Goal: Information Seeking & Learning: Learn about a topic

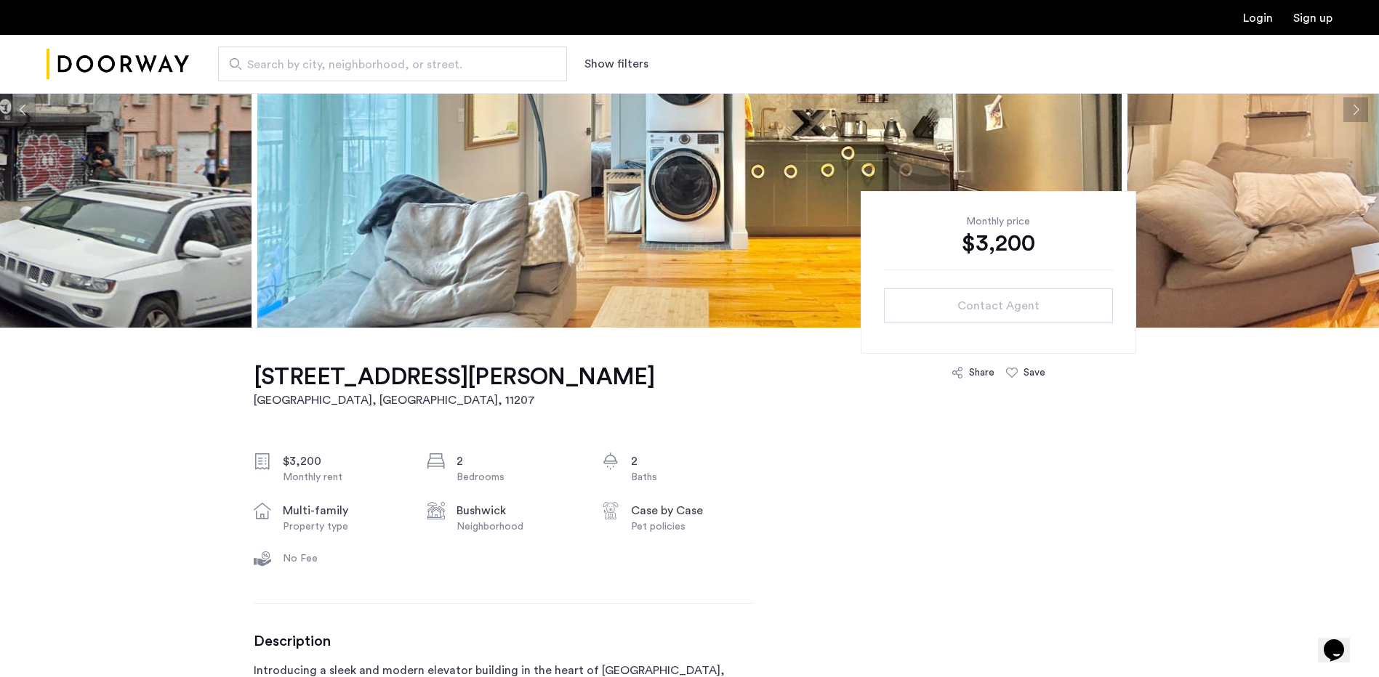
scroll to position [218, 0]
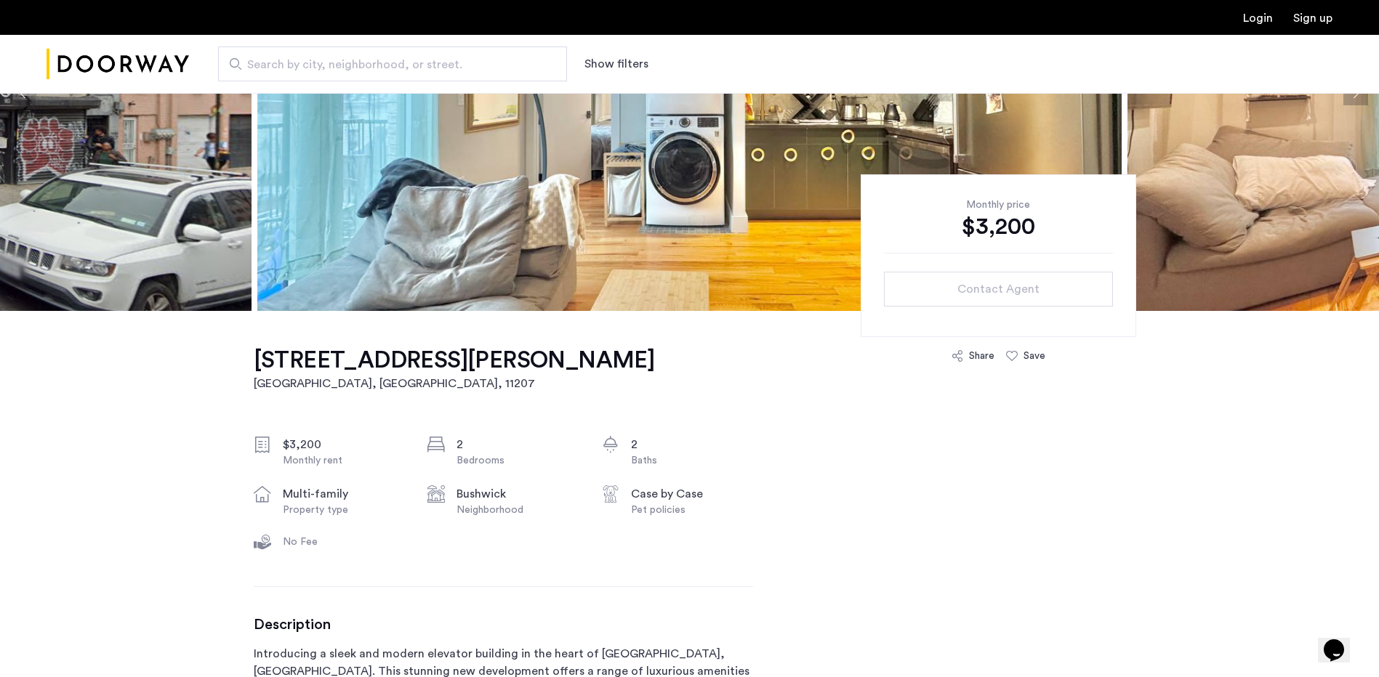
click at [454, 282] on img at bounding box center [689, 93] width 864 height 436
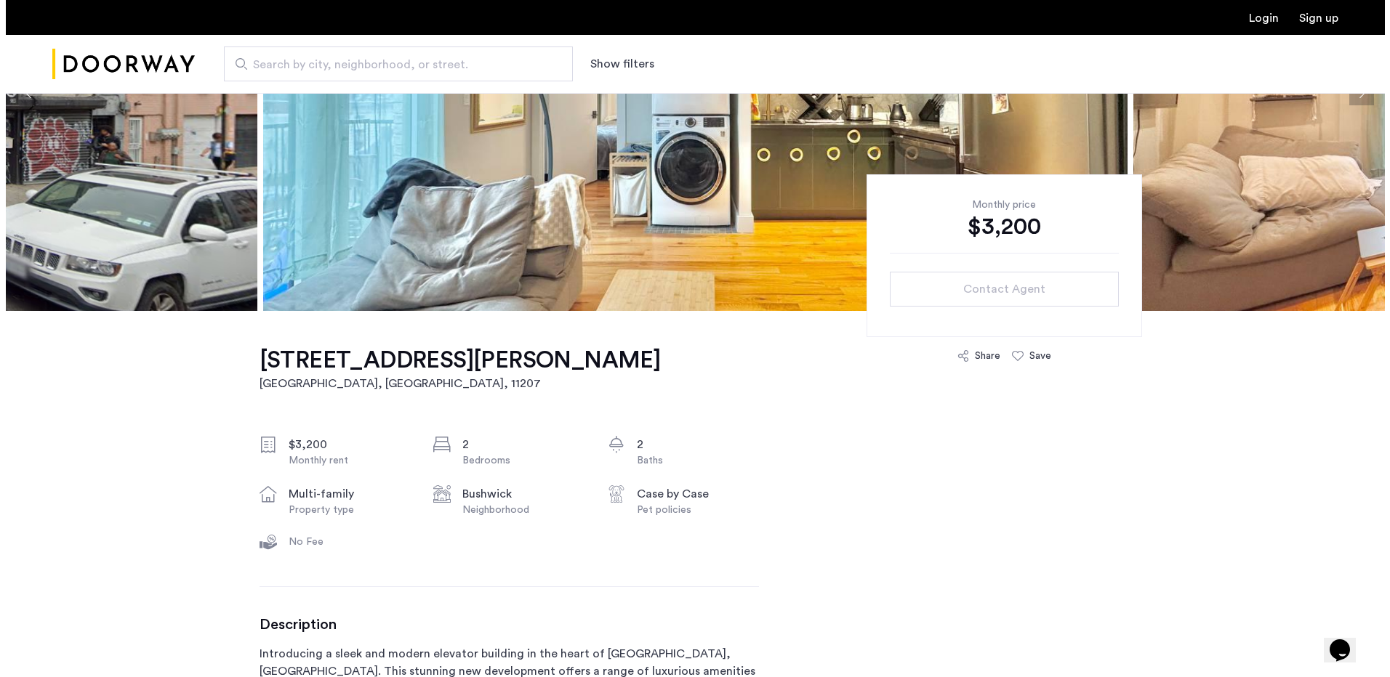
scroll to position [0, 0]
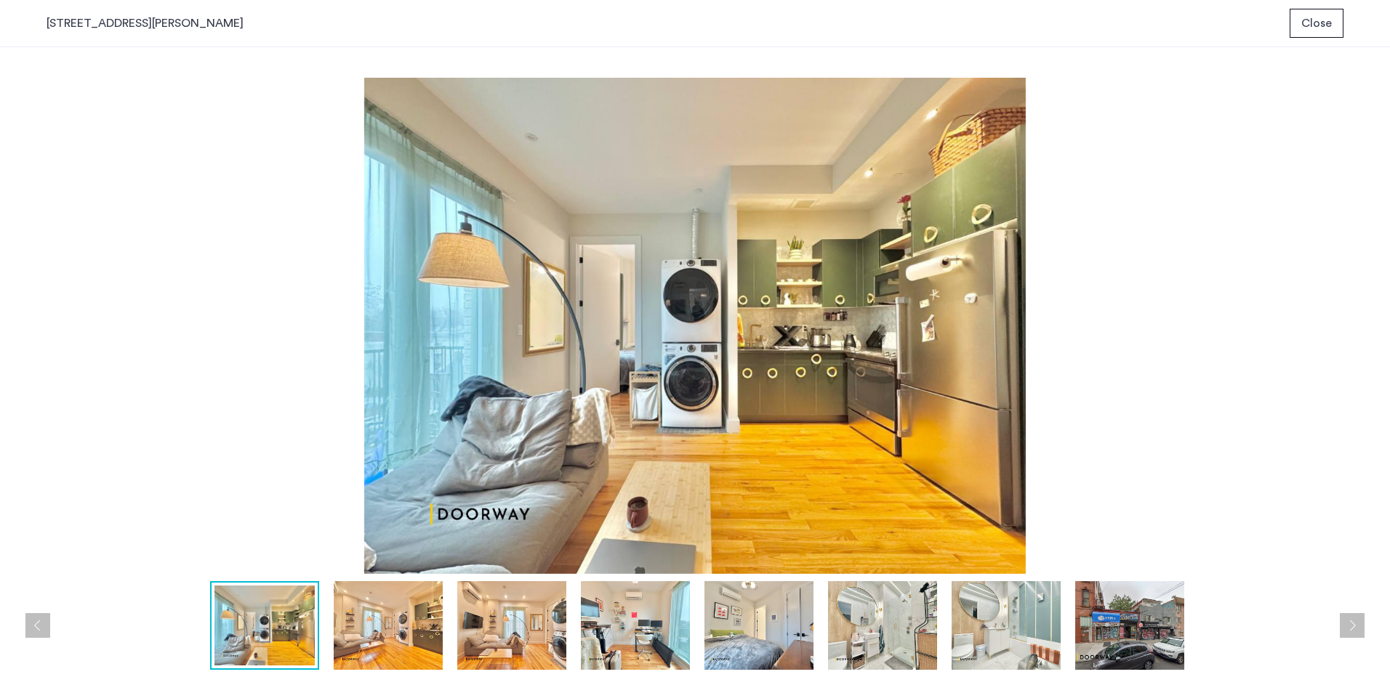
click at [385, 621] on img at bounding box center [388, 625] width 109 height 89
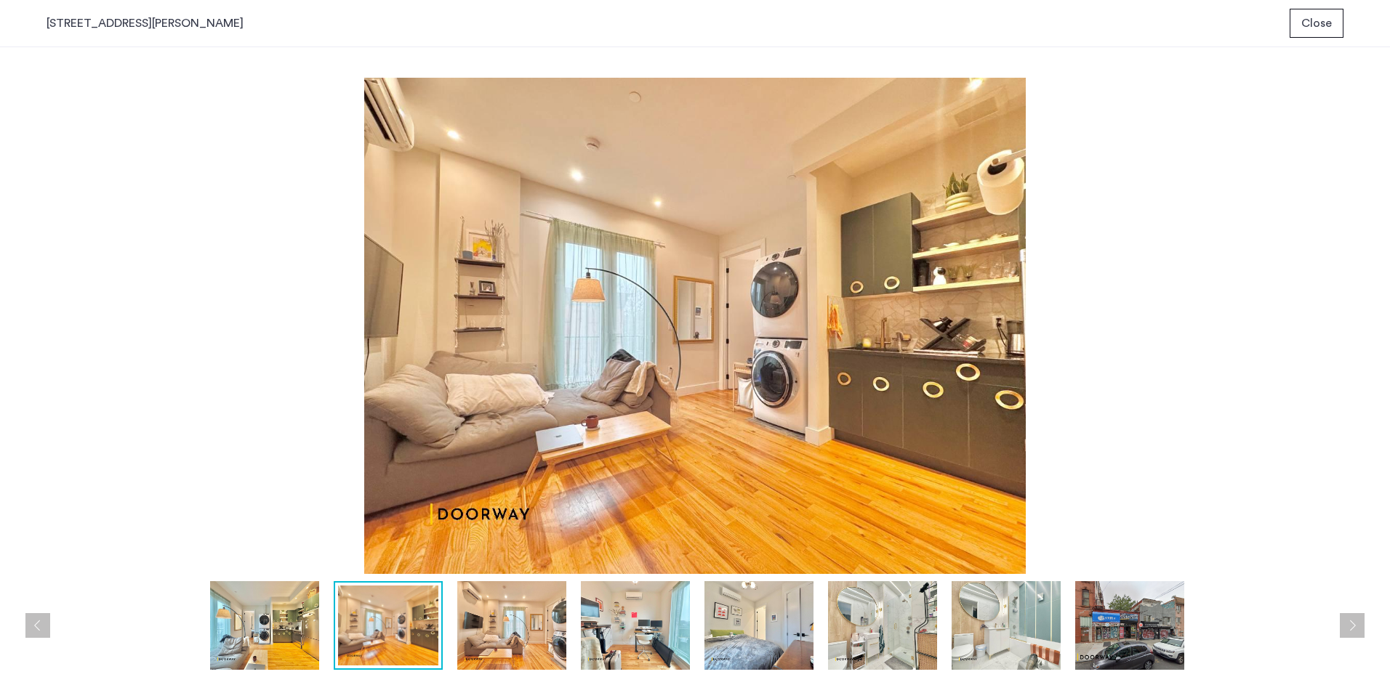
click at [510, 631] on img at bounding box center [511, 625] width 109 height 89
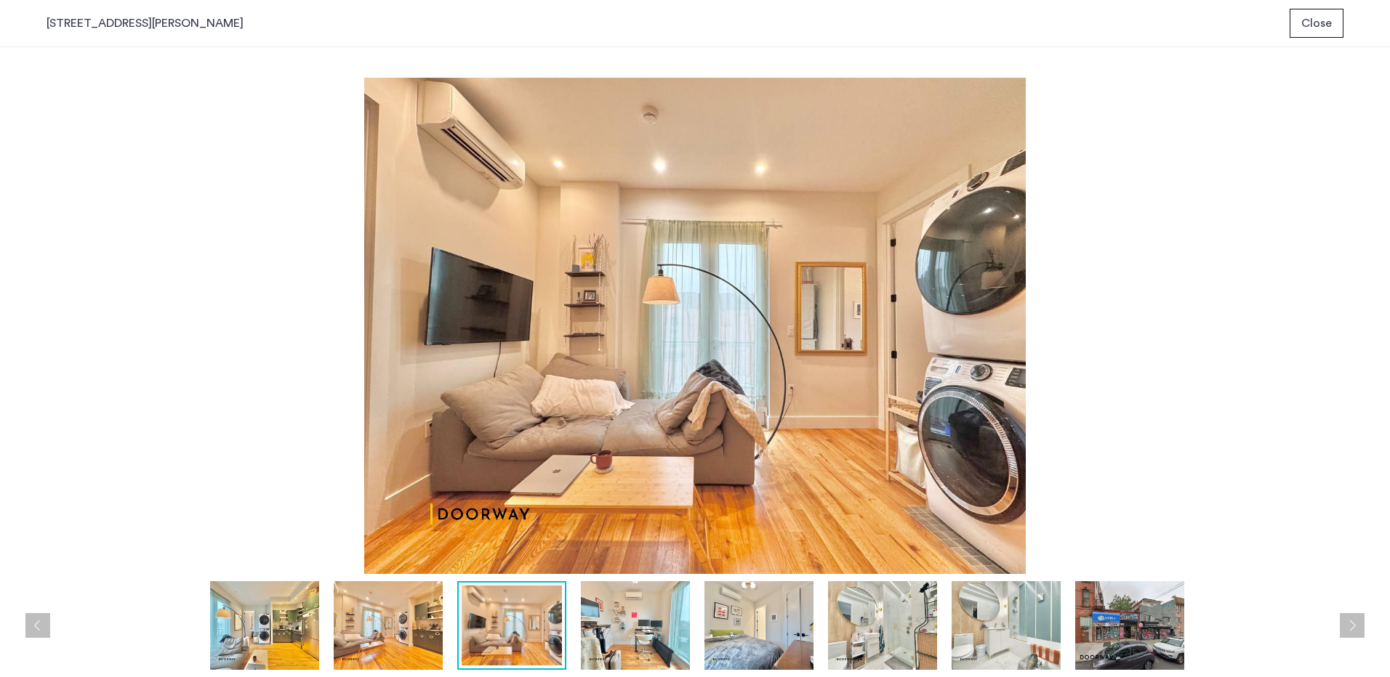
click at [603, 641] on img at bounding box center [635, 625] width 109 height 89
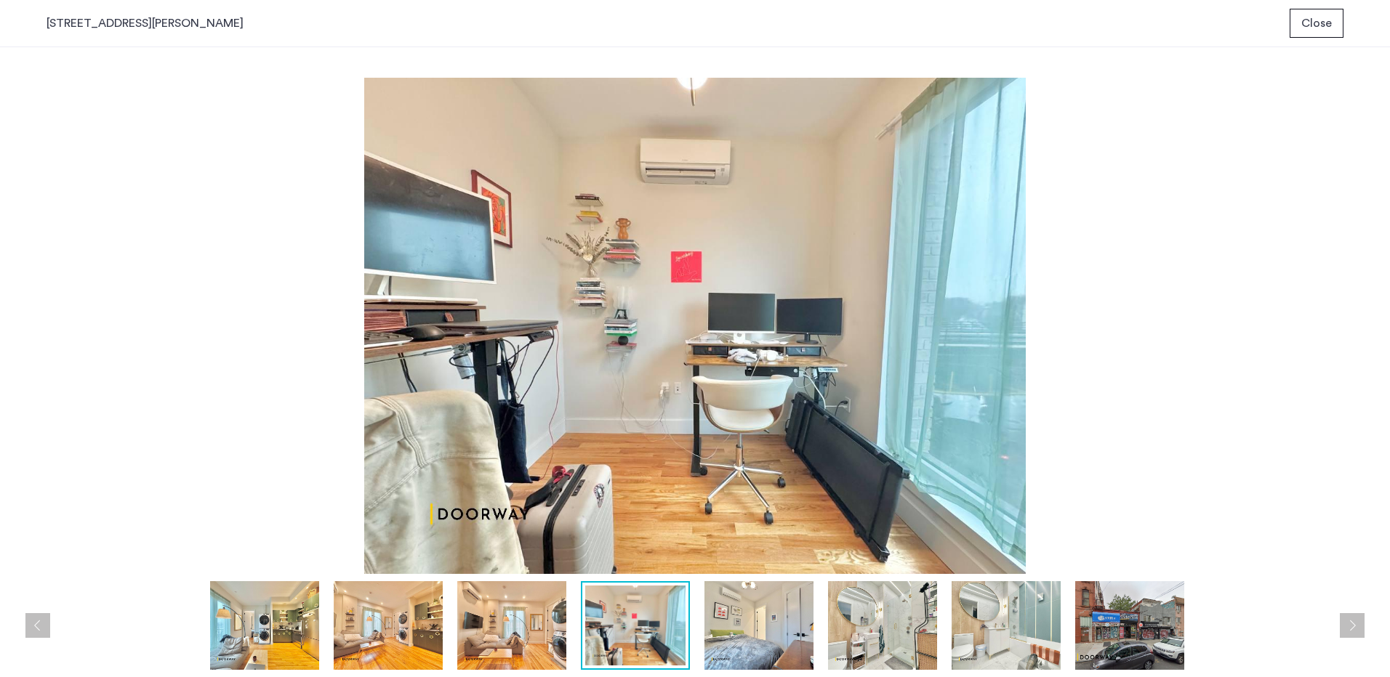
click at [734, 613] on img at bounding box center [758, 625] width 109 height 89
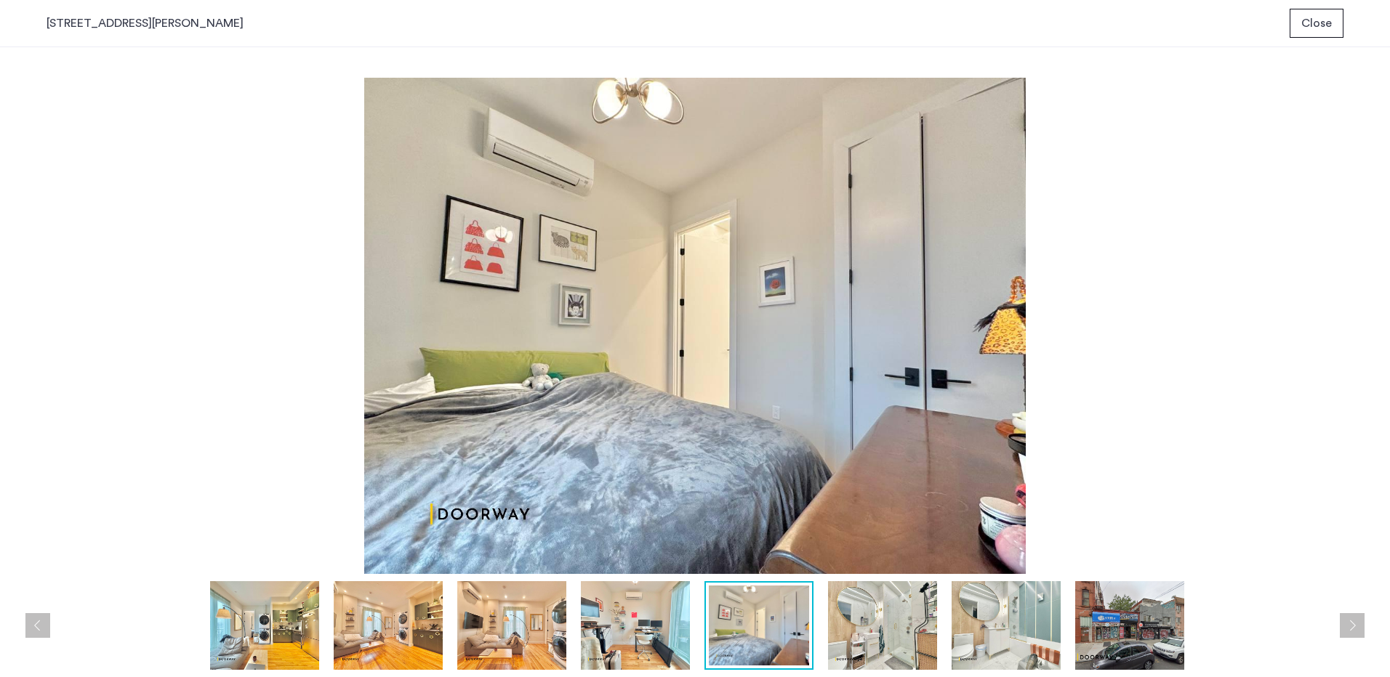
click at [860, 624] on img at bounding box center [882, 625] width 109 height 89
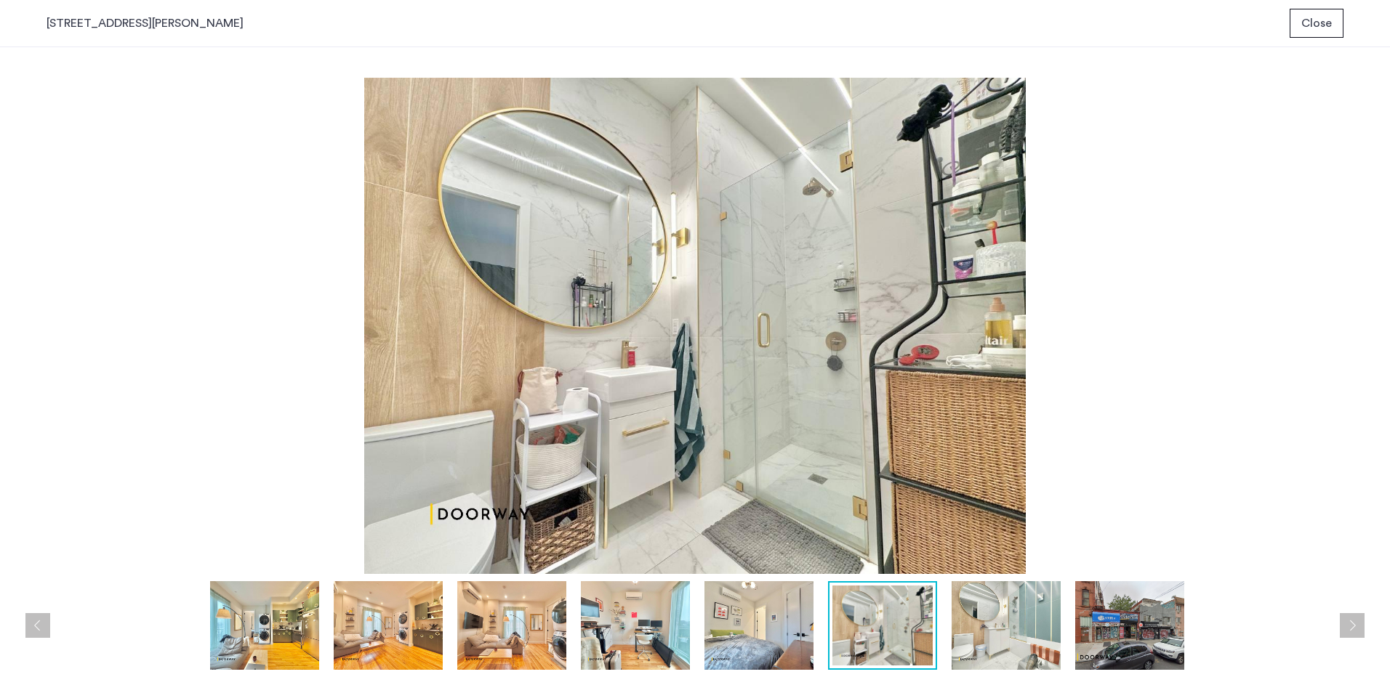
click at [1046, 653] on img at bounding box center [1005, 625] width 109 height 89
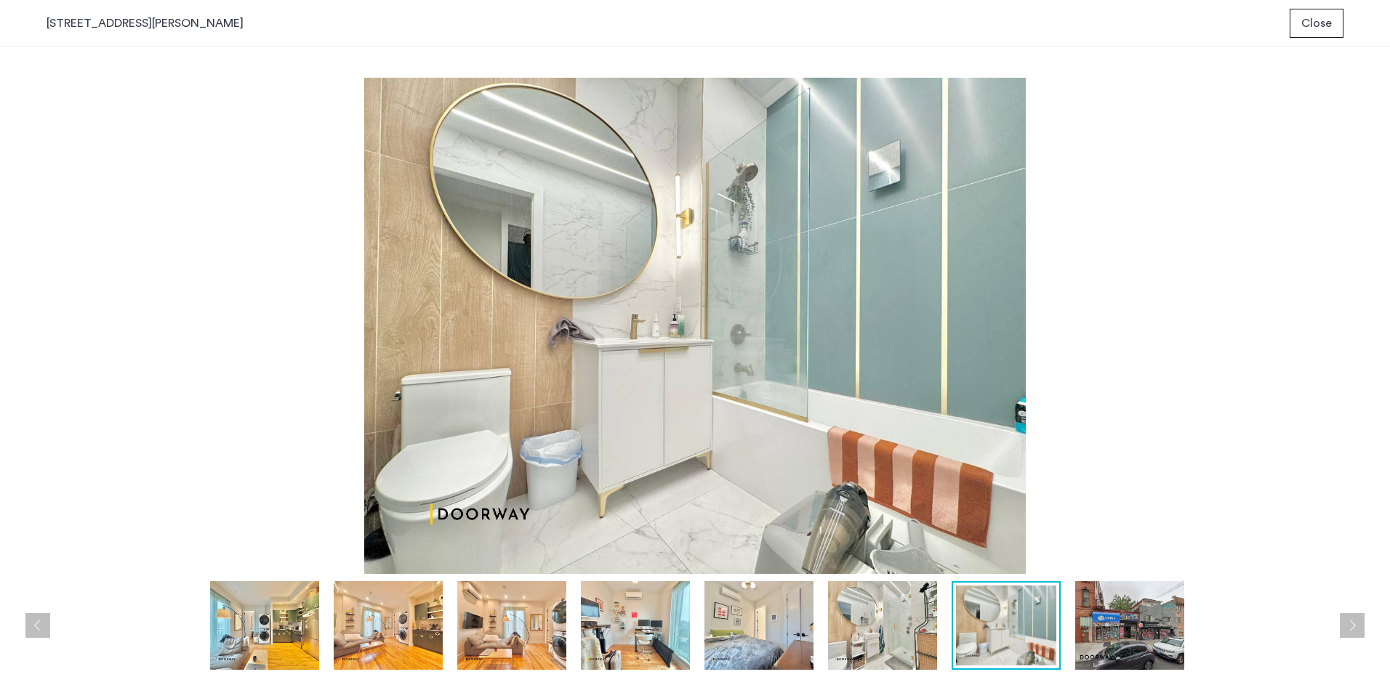
click at [1158, 645] on img at bounding box center [1129, 625] width 109 height 89
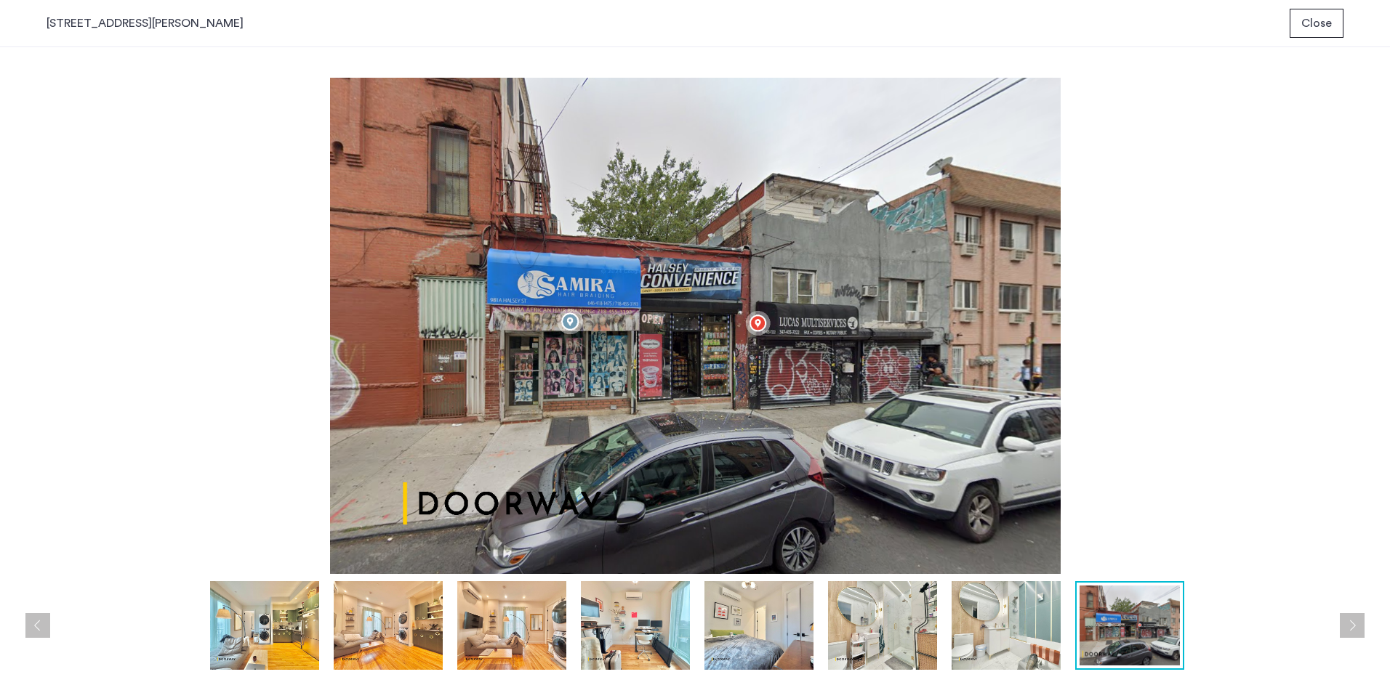
click at [1225, 512] on img at bounding box center [695, 326] width 1297 height 496
click at [1295, 18] on button "Close" at bounding box center [1316, 23] width 54 height 29
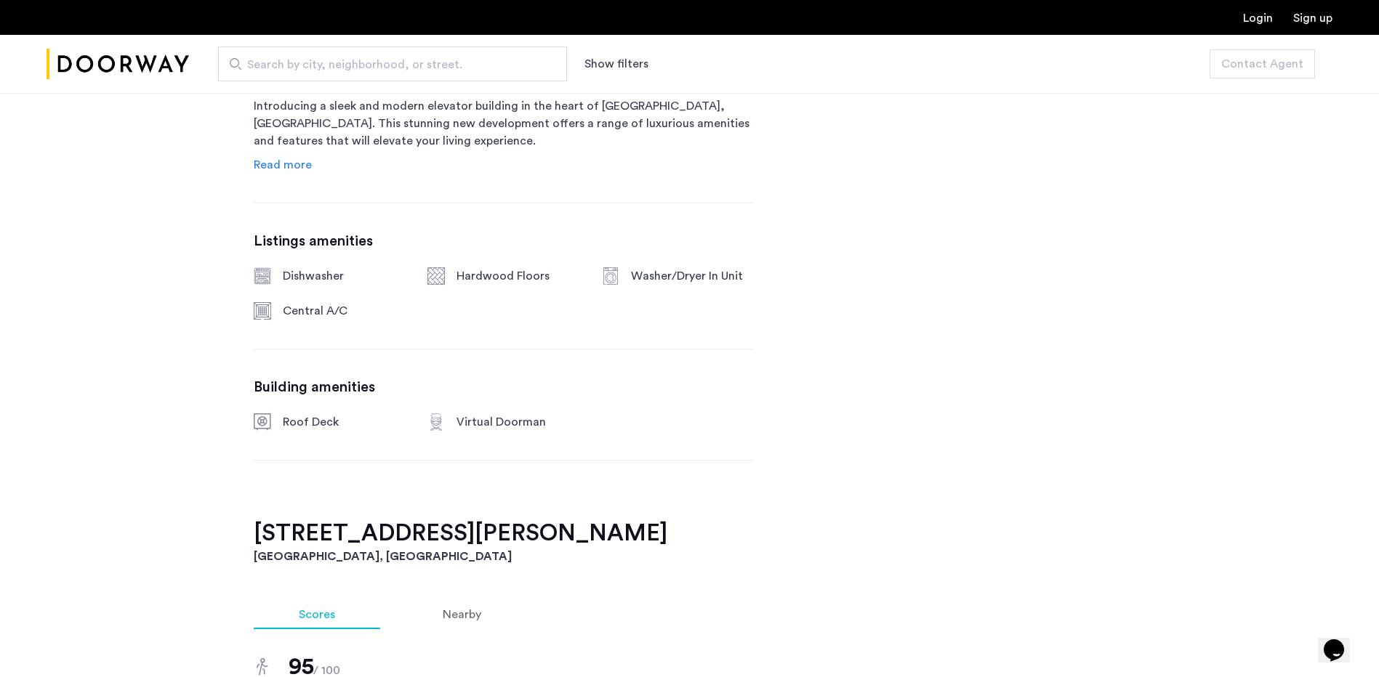
scroll to position [529, 0]
